Goal: Check status: Check status

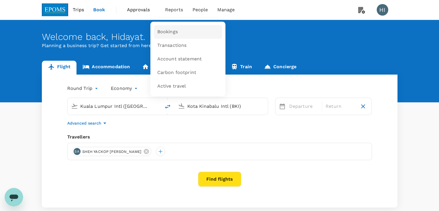
click at [171, 35] on span "Bookings" at bounding box center [167, 32] width 21 height 7
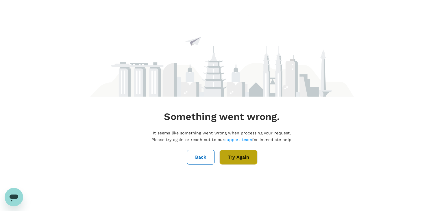
click at [235, 157] on button "Try Again" at bounding box center [238, 157] width 38 height 15
click at [243, 156] on button "Try Again" at bounding box center [238, 157] width 38 height 15
click at [206, 161] on button "Back" at bounding box center [201, 157] width 28 height 15
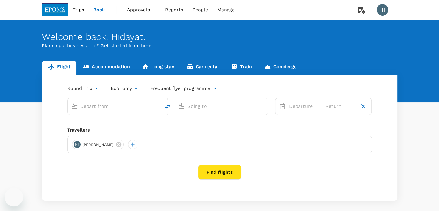
type input "Kuala Lumpur Intl (KUL)"
type input "Kota Kinabalu Intl (BKI)"
type input "Kuala Lumpur Intl (KUL)"
type input "Kota Kinabalu Intl (BKI)"
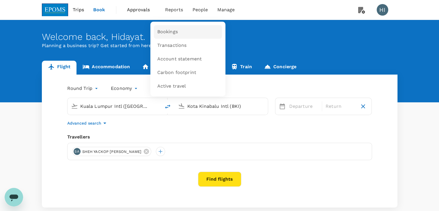
click at [172, 32] on span "Bookings" at bounding box center [167, 32] width 21 height 7
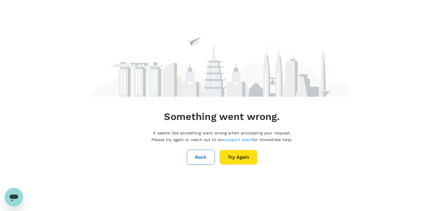
click at [232, 156] on button "Try Again" at bounding box center [238, 157] width 38 height 15
click at [207, 156] on button "Back" at bounding box center [201, 157] width 28 height 15
click at [195, 156] on button "Back" at bounding box center [201, 157] width 28 height 15
click at [200, 155] on button "Back" at bounding box center [201, 157] width 28 height 15
click at [201, 155] on button "Back" at bounding box center [201, 157] width 28 height 15
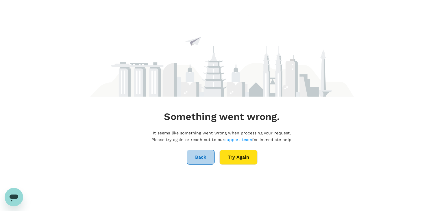
click at [195, 159] on button "Back" at bounding box center [201, 157] width 28 height 15
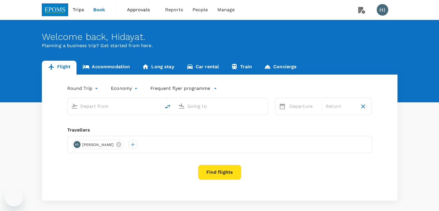
type input "Kuala Lumpur Intl (KUL)"
type input "Kota Kinabalu Intl (BKI)"
type input "Kuala Lumpur Intl (KUL)"
type input "Kota Kinabalu Intl (BKI)"
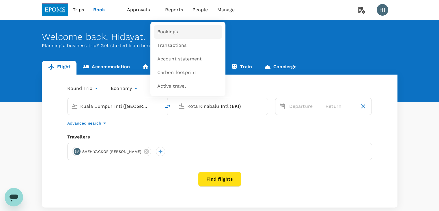
click at [172, 35] on span "Bookings" at bounding box center [167, 32] width 21 height 7
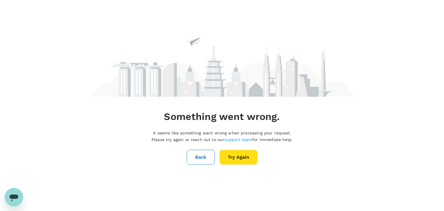
click at [196, 159] on button "Back" at bounding box center [201, 157] width 28 height 15
click at [198, 157] on button "Back" at bounding box center [201, 157] width 28 height 15
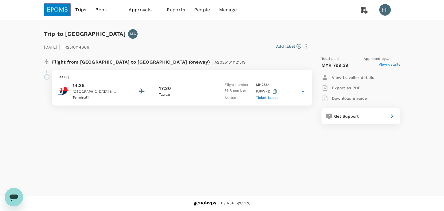
click at [381, 65] on span "View details" at bounding box center [388, 65] width 21 height 7
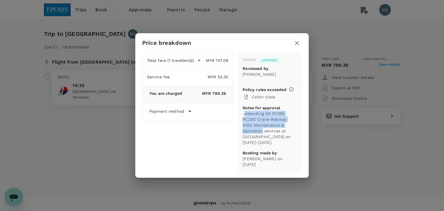
drag, startPoint x: 245, startPoint y: 116, endPoint x: 295, endPoint y: 127, distance: 51.1
click at [295, 127] on p "-attending GK PC150 PC200 Crane Robway 4100 Maintenance & Operation services at…" at bounding box center [269, 128] width 55 height 35
copy p "attending GK PC150 PC200 Crane Robway 4100 Maintenance & Operation"
click at [296, 45] on icon "button" at bounding box center [297, 43] width 4 height 4
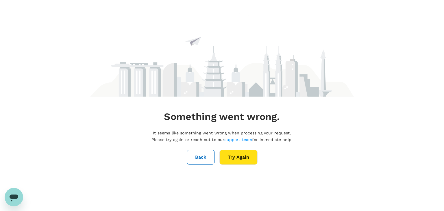
click at [200, 152] on button "Back" at bounding box center [201, 157] width 28 height 15
click at [195, 157] on button "Back" at bounding box center [201, 157] width 28 height 15
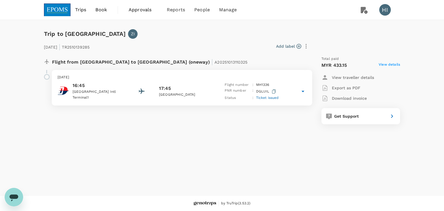
click at [393, 64] on span "View details" at bounding box center [388, 65] width 21 height 7
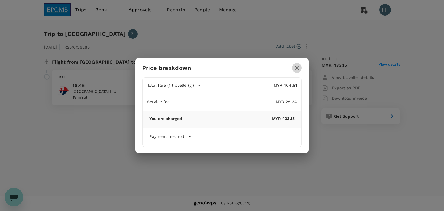
click at [295, 70] on icon "button" at bounding box center [296, 67] width 7 height 7
